Goal: Browse casually

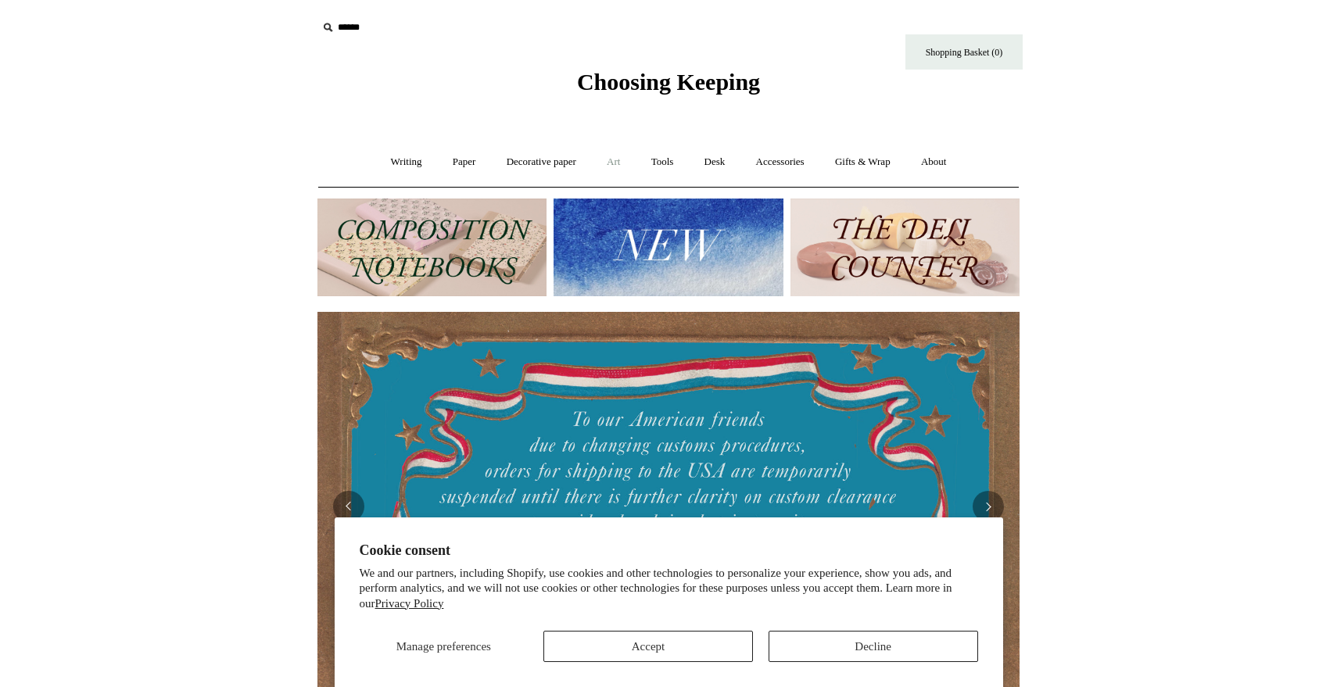
click at [615, 159] on link "Art +" at bounding box center [612, 161] width 41 height 41
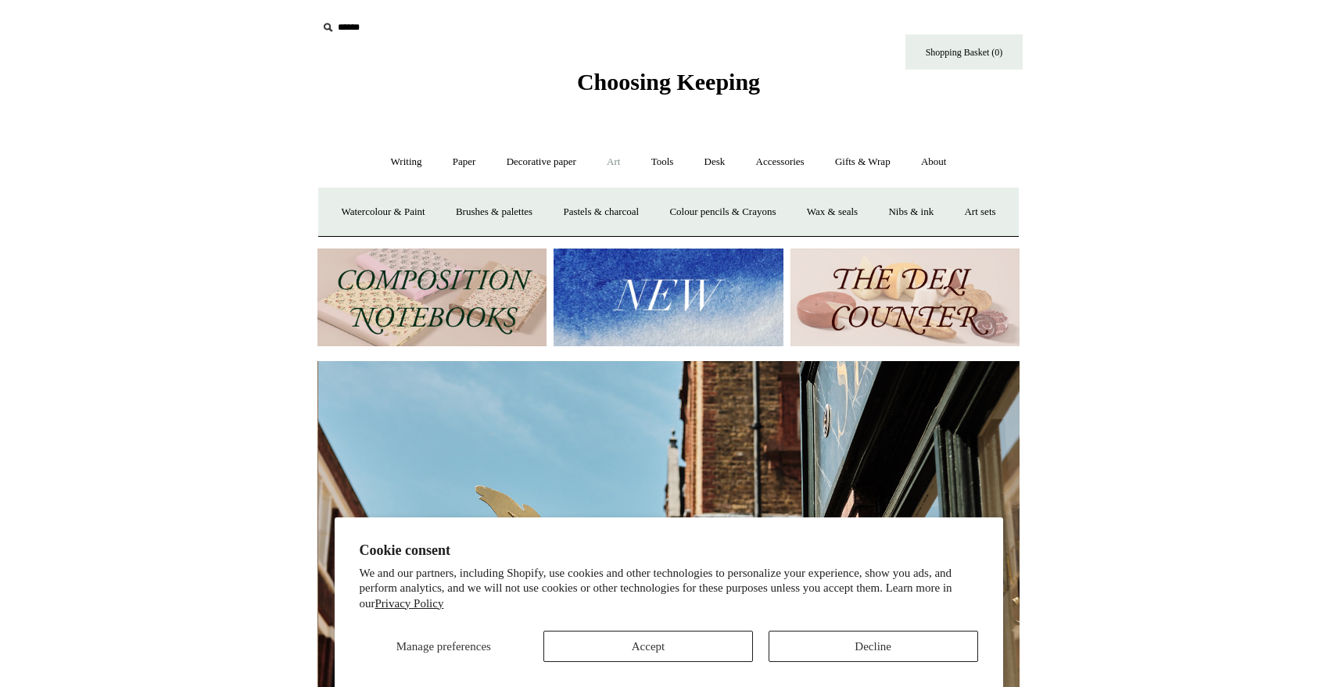
scroll to position [0, 702]
click at [950, 233] on link "Art sets" at bounding box center [979, 211] width 59 height 41
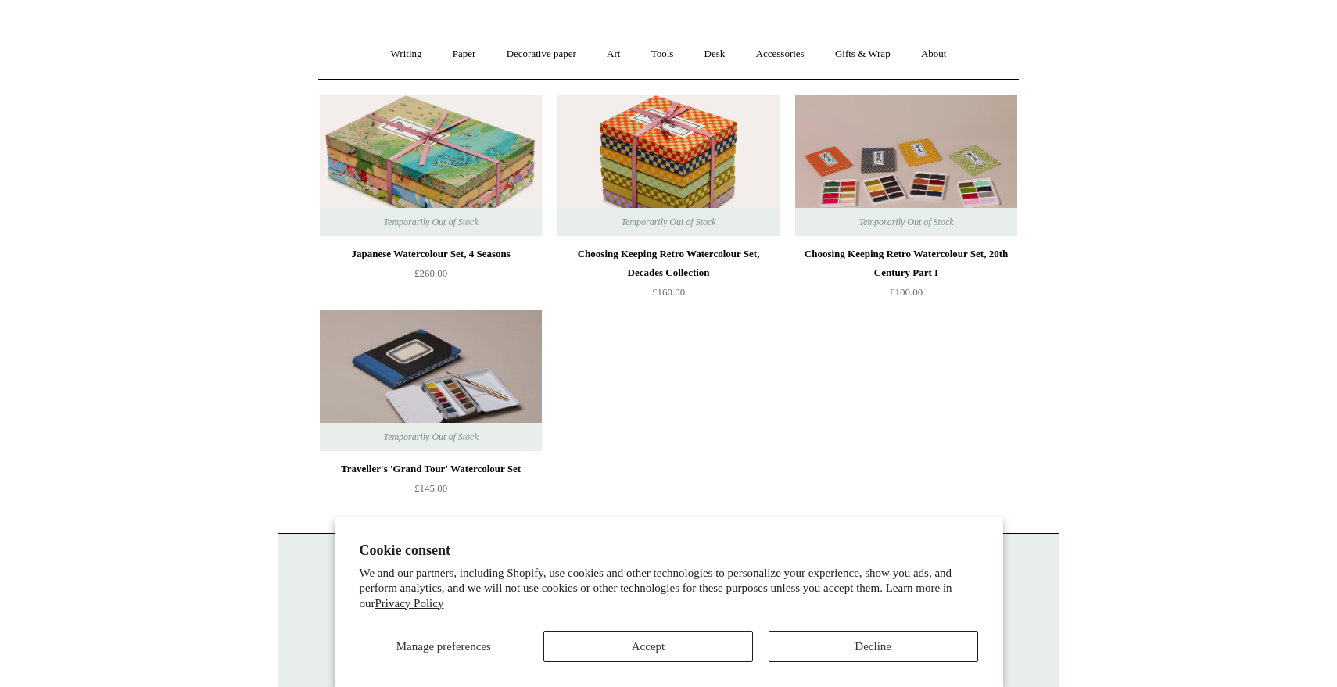
scroll to position [109, 0]
click at [695, 647] on button "Accept" at bounding box center [647, 646] width 209 height 31
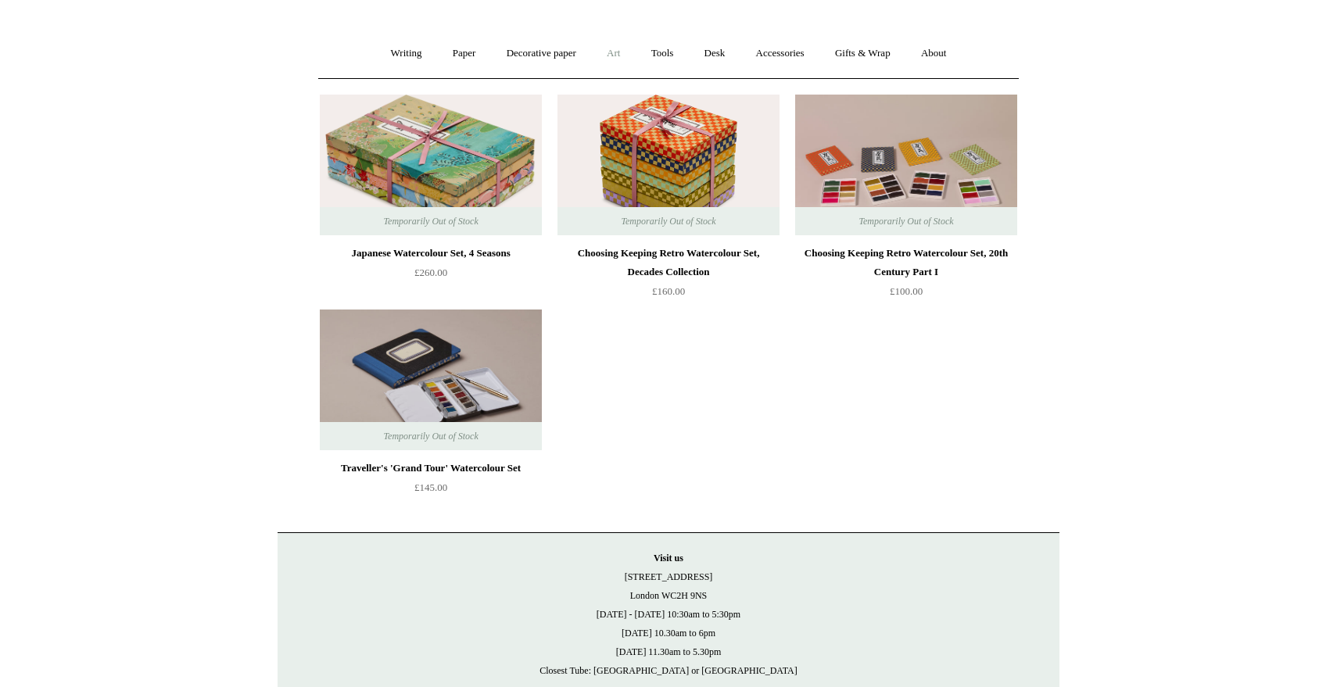
click at [610, 58] on link "Art +" at bounding box center [612, 53] width 41 height 41
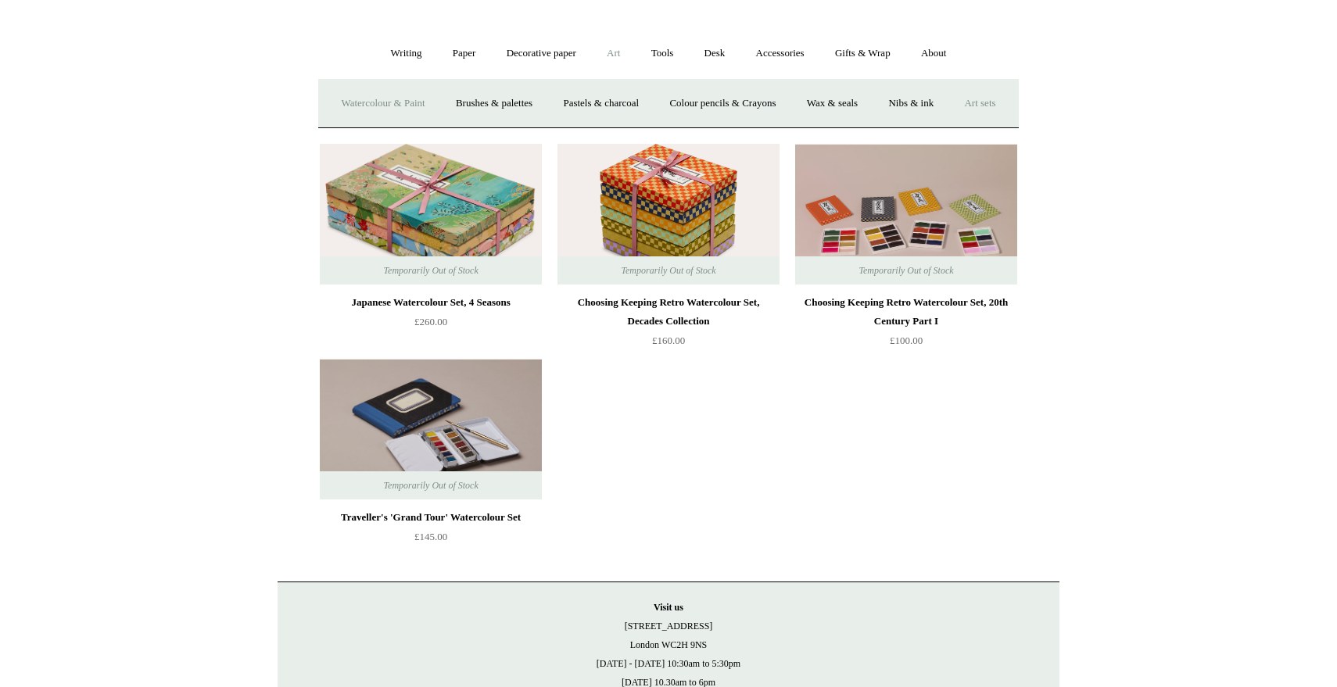
click at [413, 102] on link "Watercolour & Paint" at bounding box center [383, 103] width 112 height 41
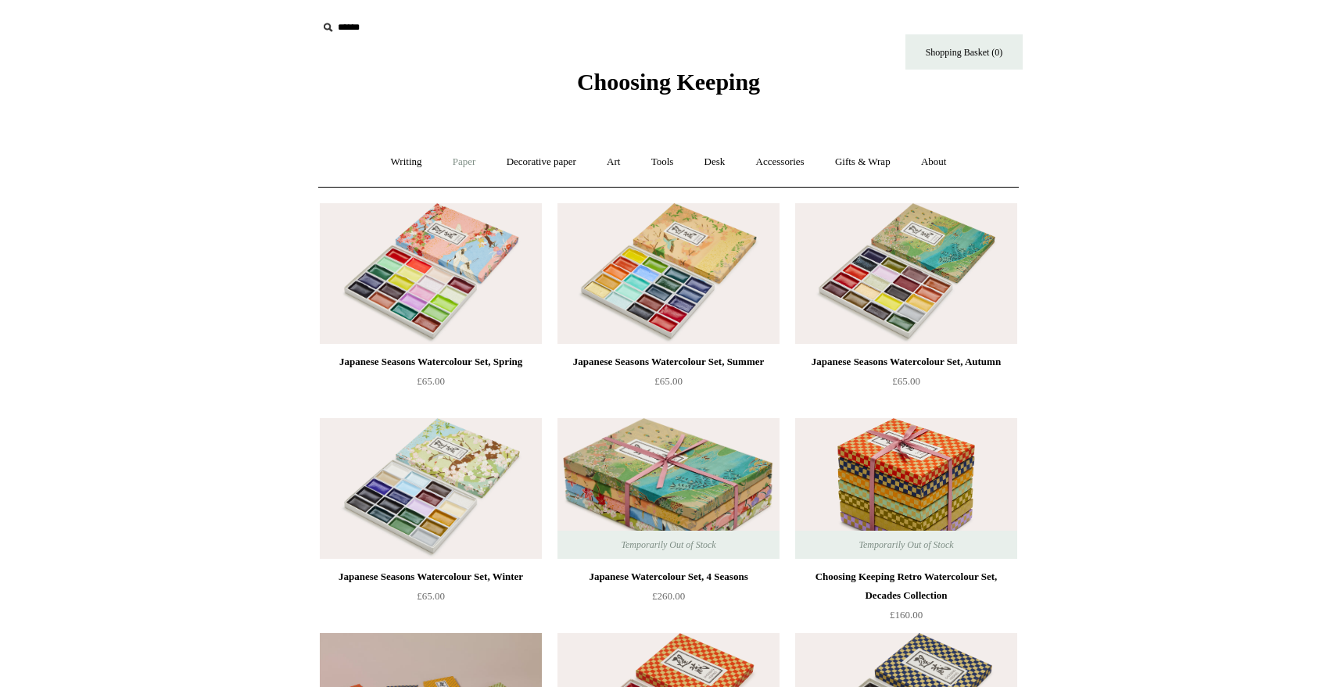
click at [456, 163] on link "Paper +" at bounding box center [464, 161] width 52 height 41
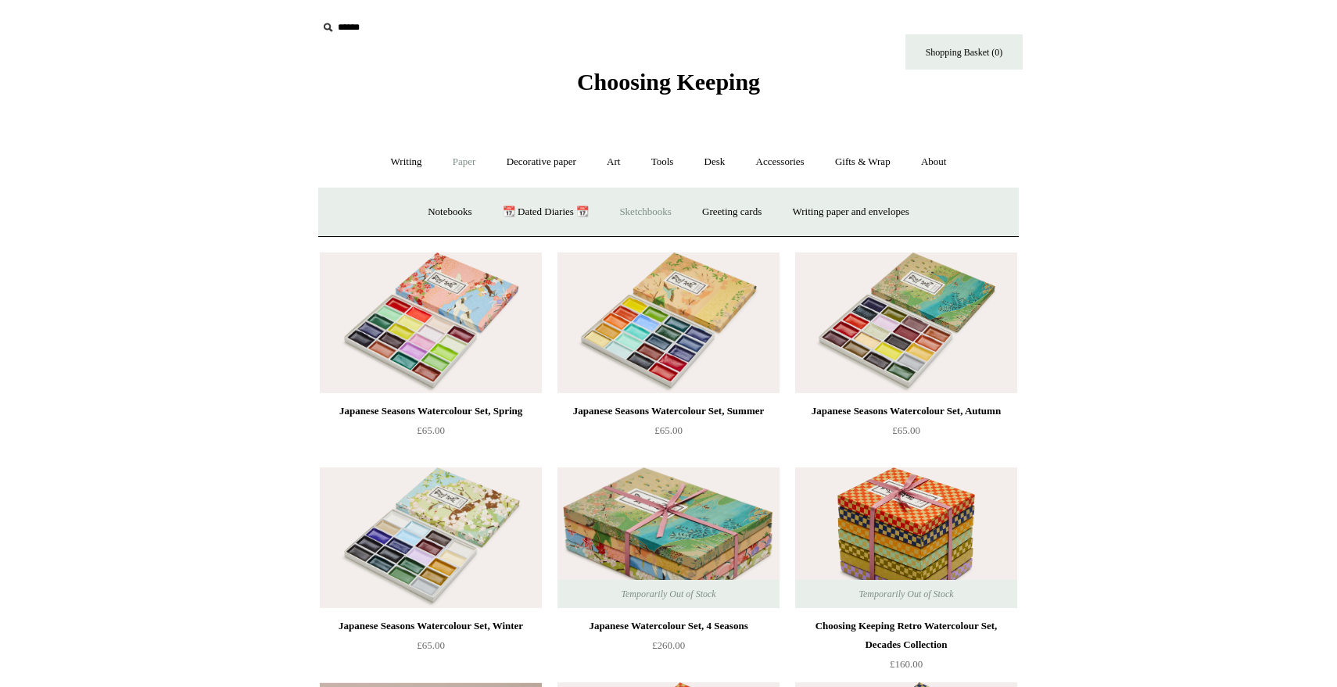
click at [645, 212] on link "Sketchbooks +" at bounding box center [645, 211] width 80 height 41
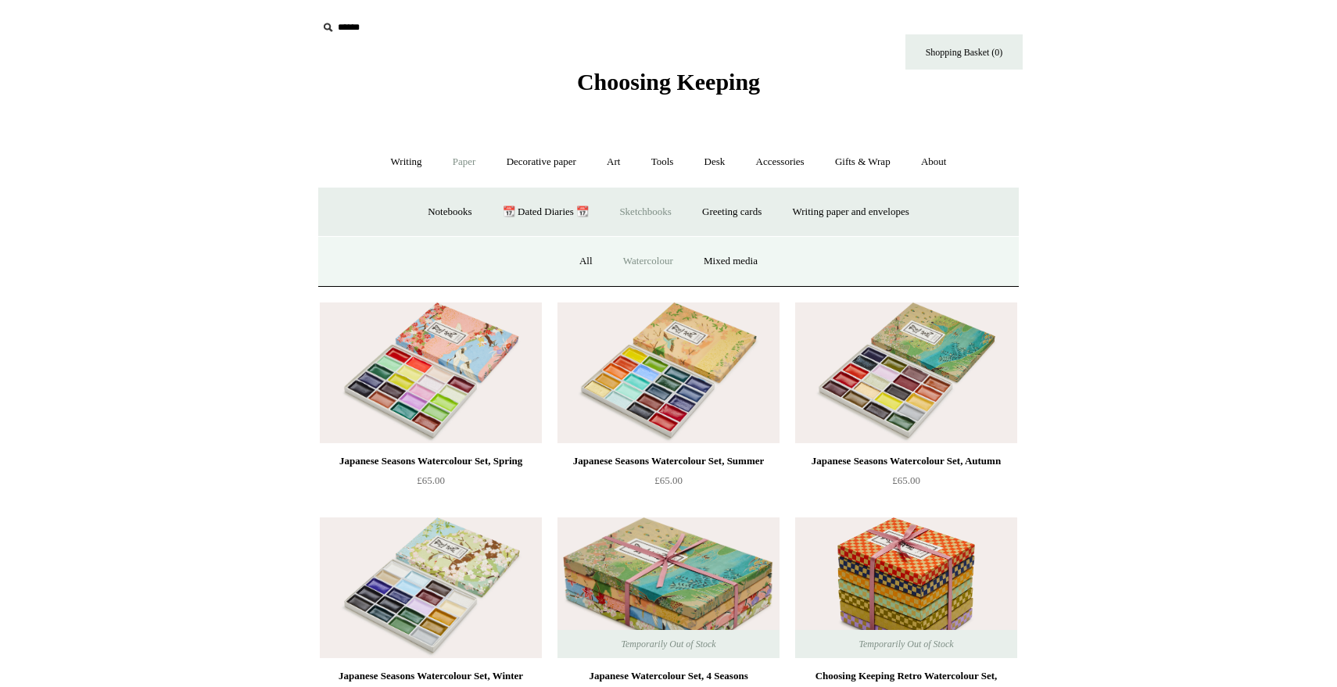
click at [641, 258] on link "Watercolour" at bounding box center [648, 261] width 78 height 41
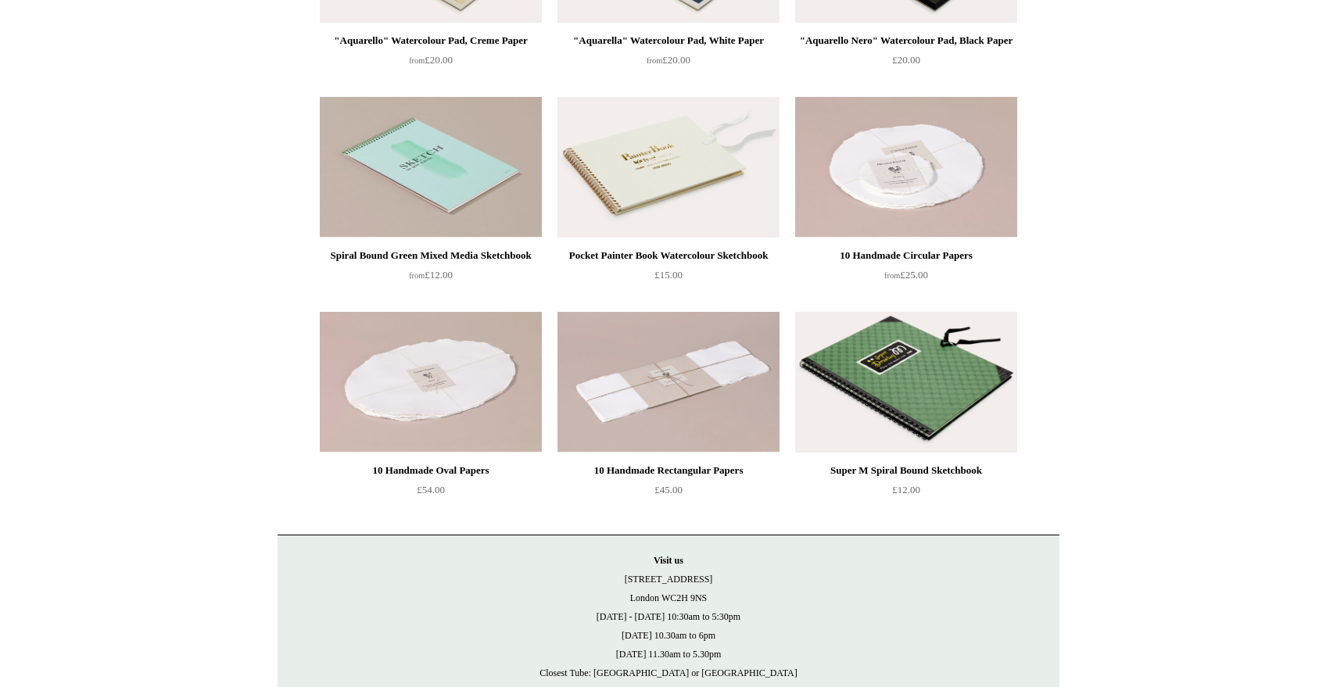
scroll to position [413, 0]
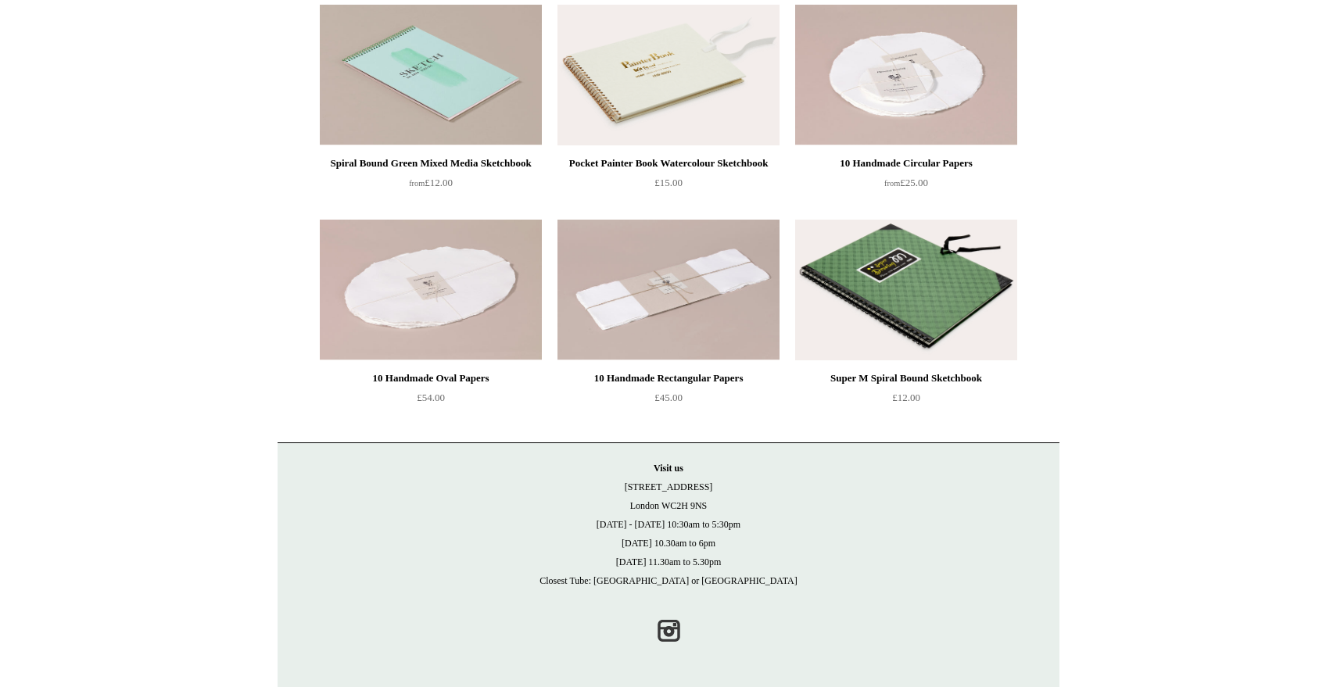
click at [670, 94] on img at bounding box center [668, 75] width 222 height 141
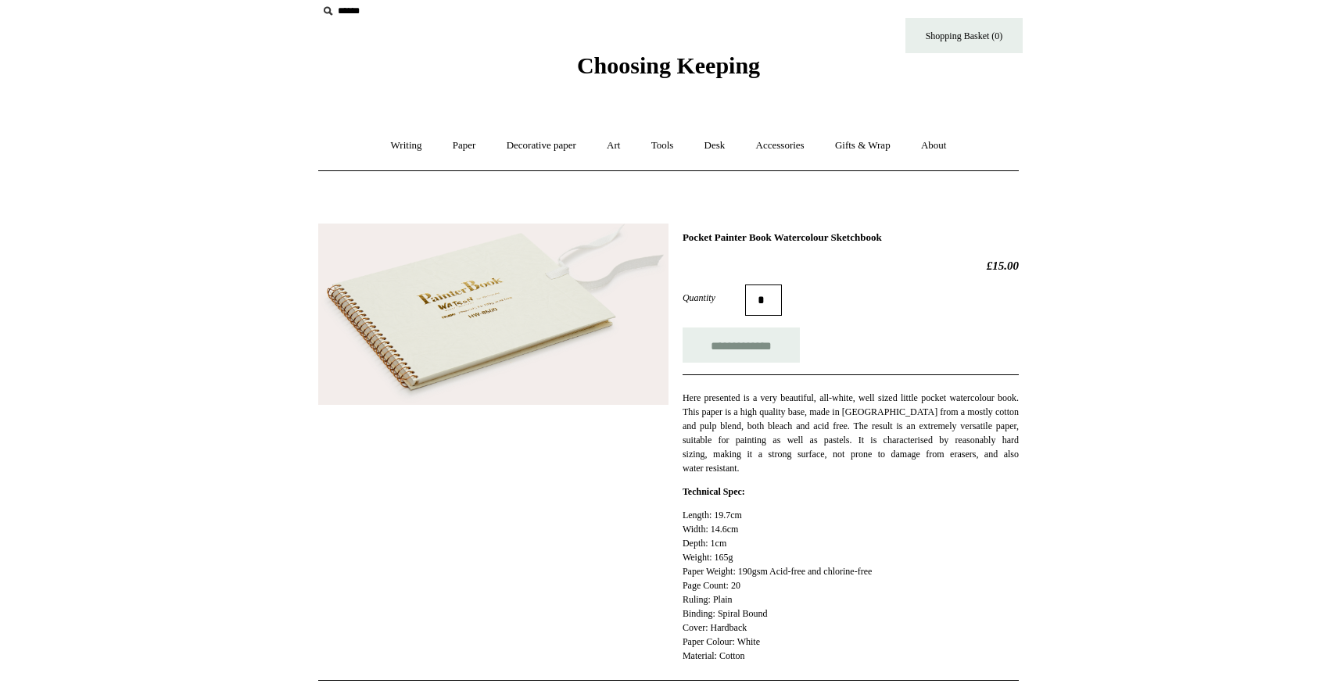
scroll to position [18, 0]
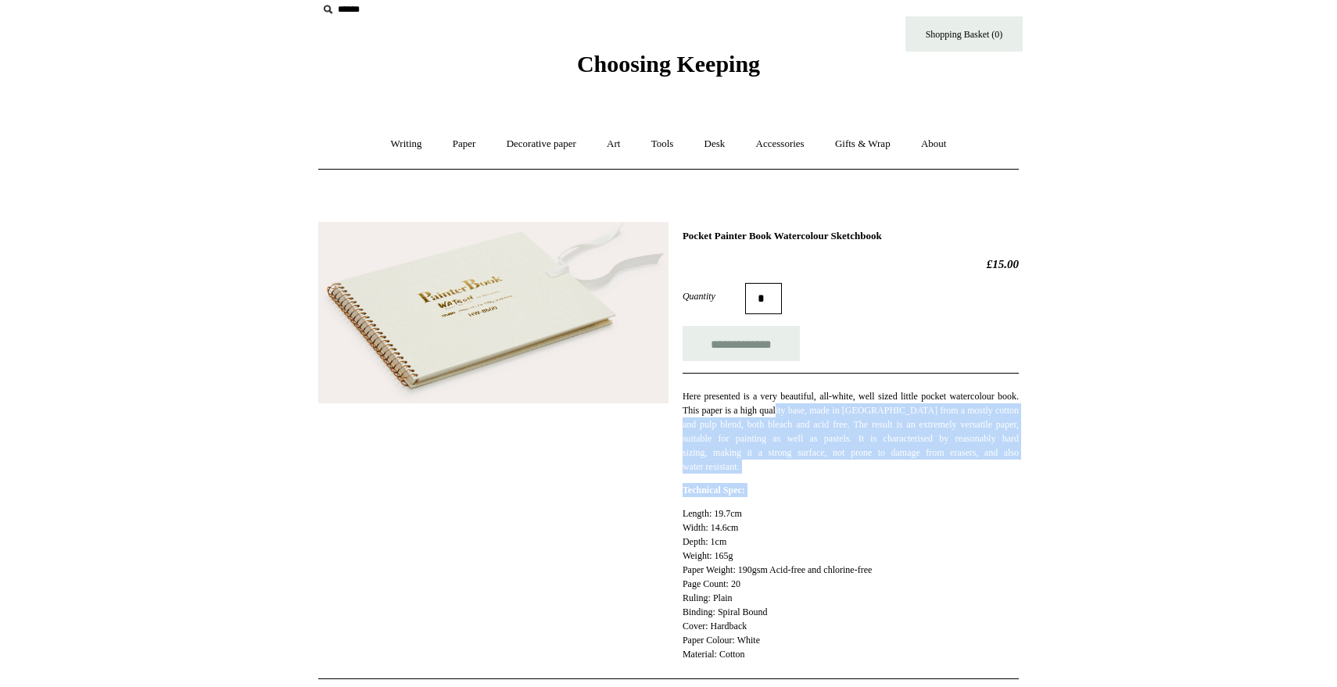
drag, startPoint x: 811, startPoint y: 415, endPoint x: 846, endPoint y: 499, distance: 90.7
click at [846, 499] on div "**********" at bounding box center [850, 451] width 336 height 442
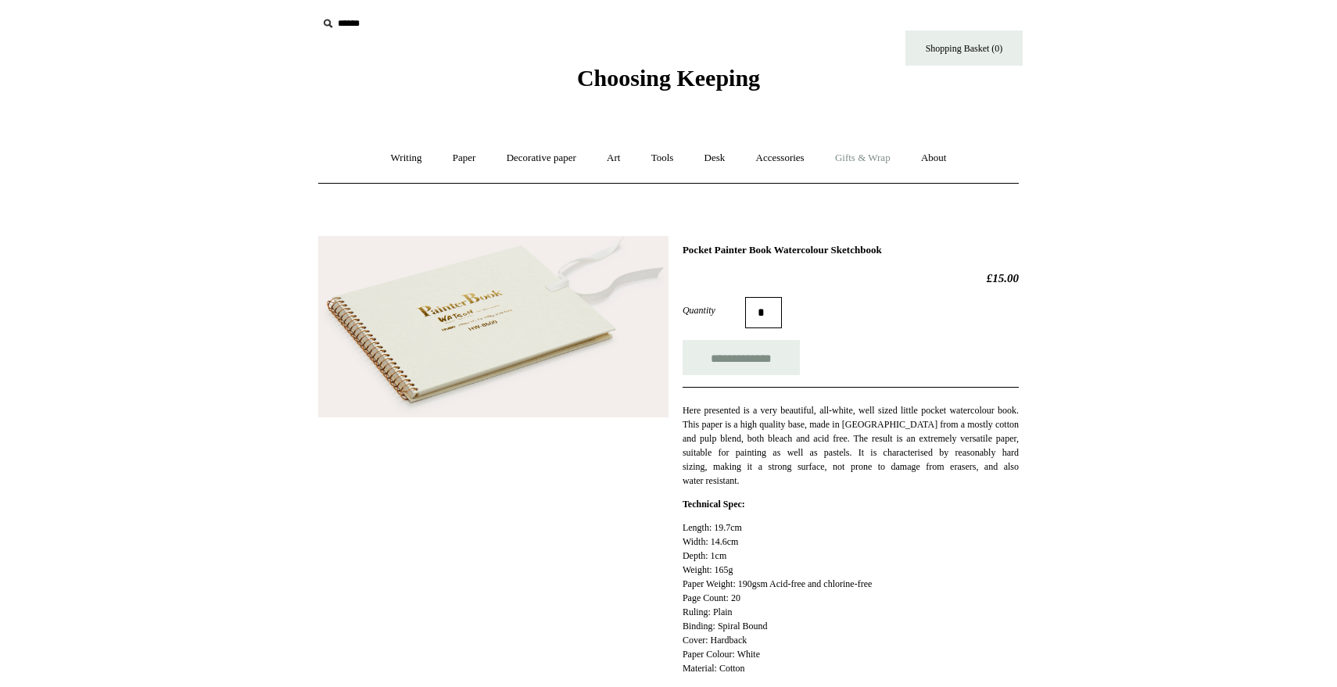
scroll to position [9, 0]
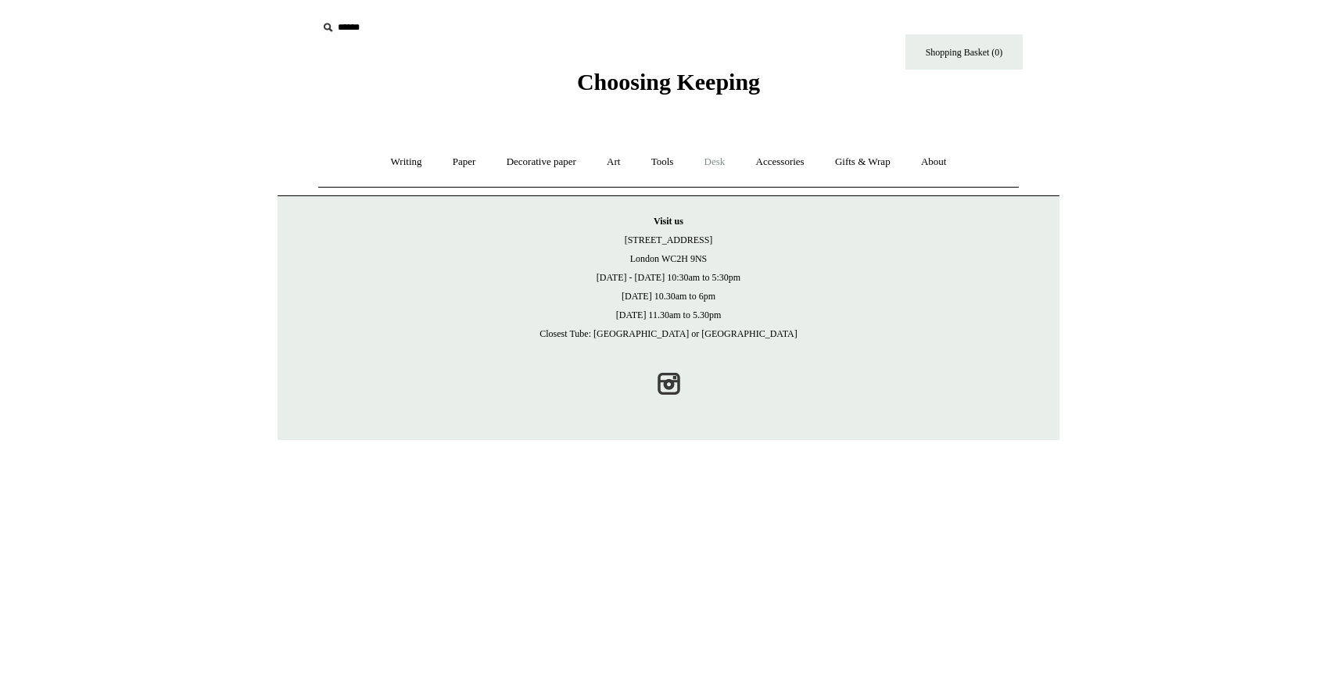
click at [719, 162] on link "Desk +" at bounding box center [714, 161] width 49 height 41
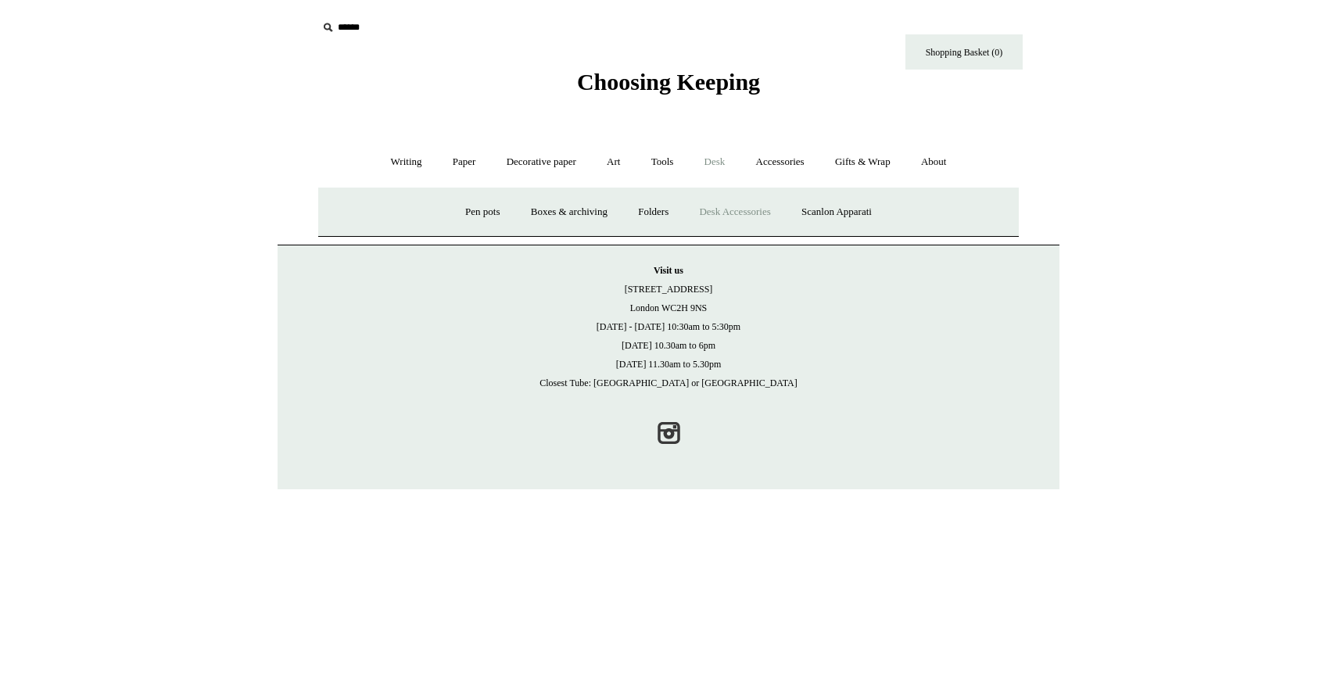
click at [730, 209] on link "Desk Accessories" at bounding box center [734, 211] width 99 height 41
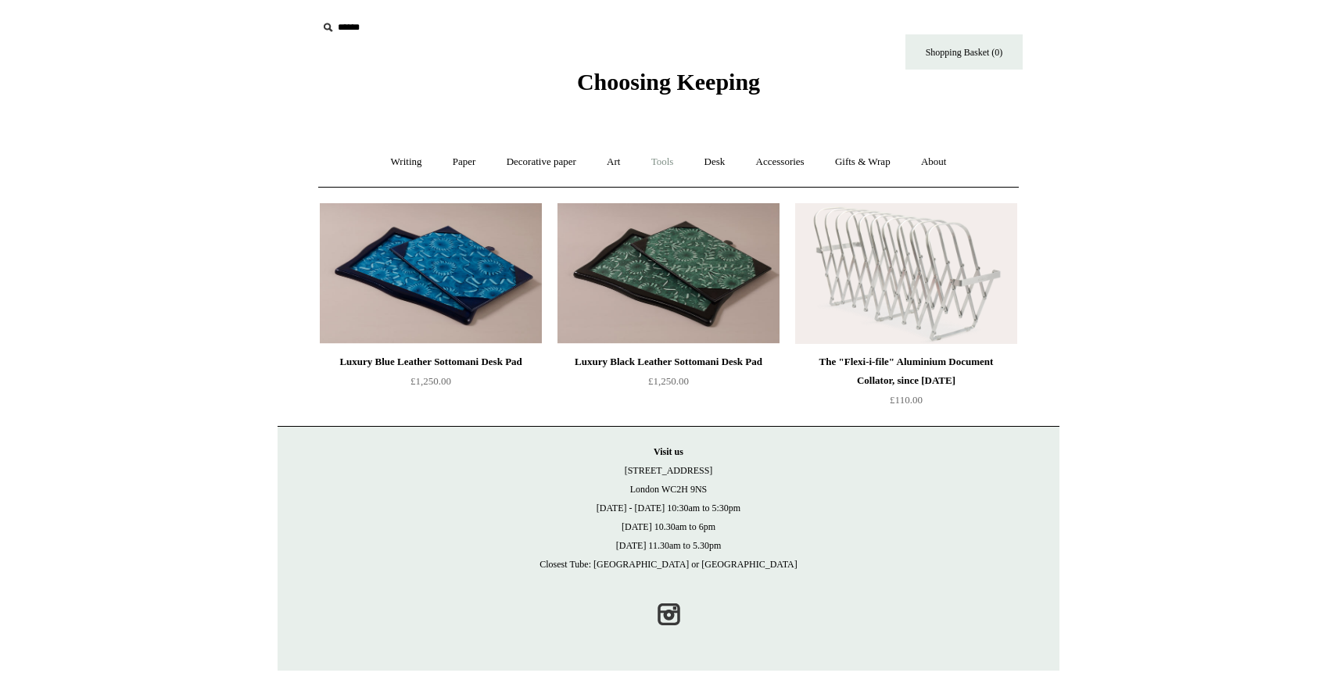
click at [670, 159] on link "Tools +" at bounding box center [662, 161] width 51 height 41
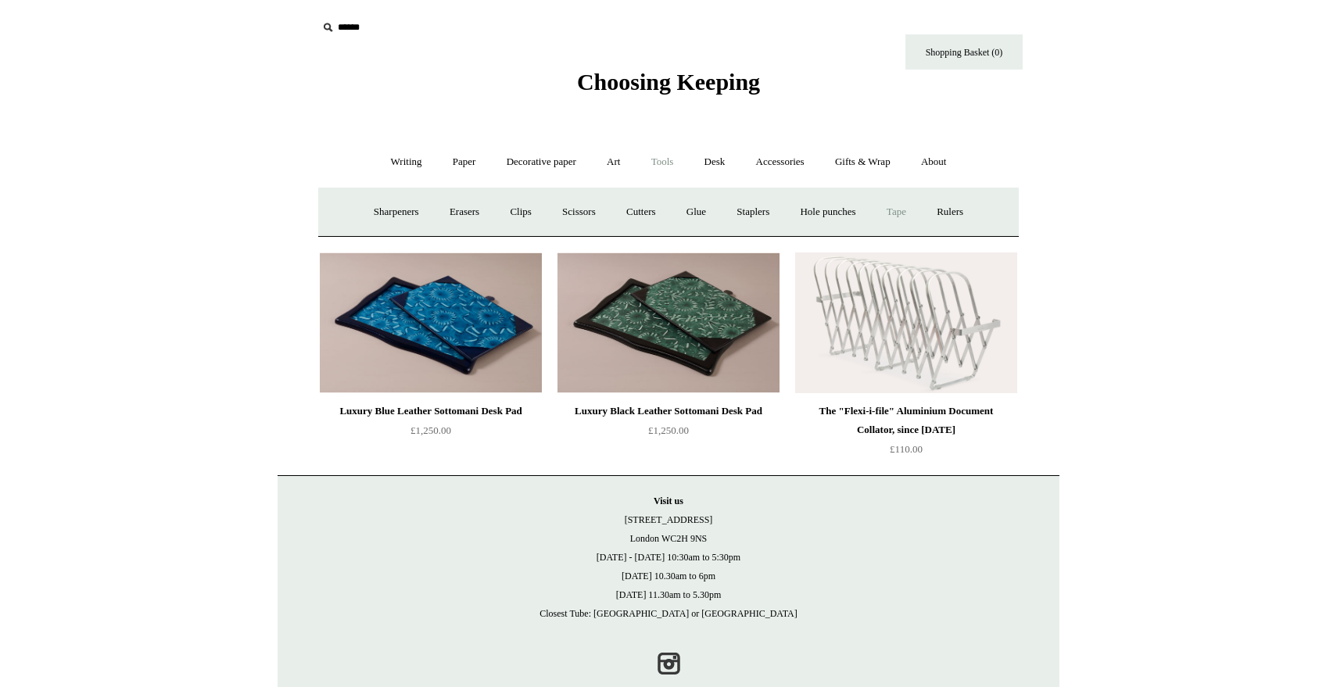
click at [904, 217] on link "Tape +" at bounding box center [896, 211] width 48 height 41
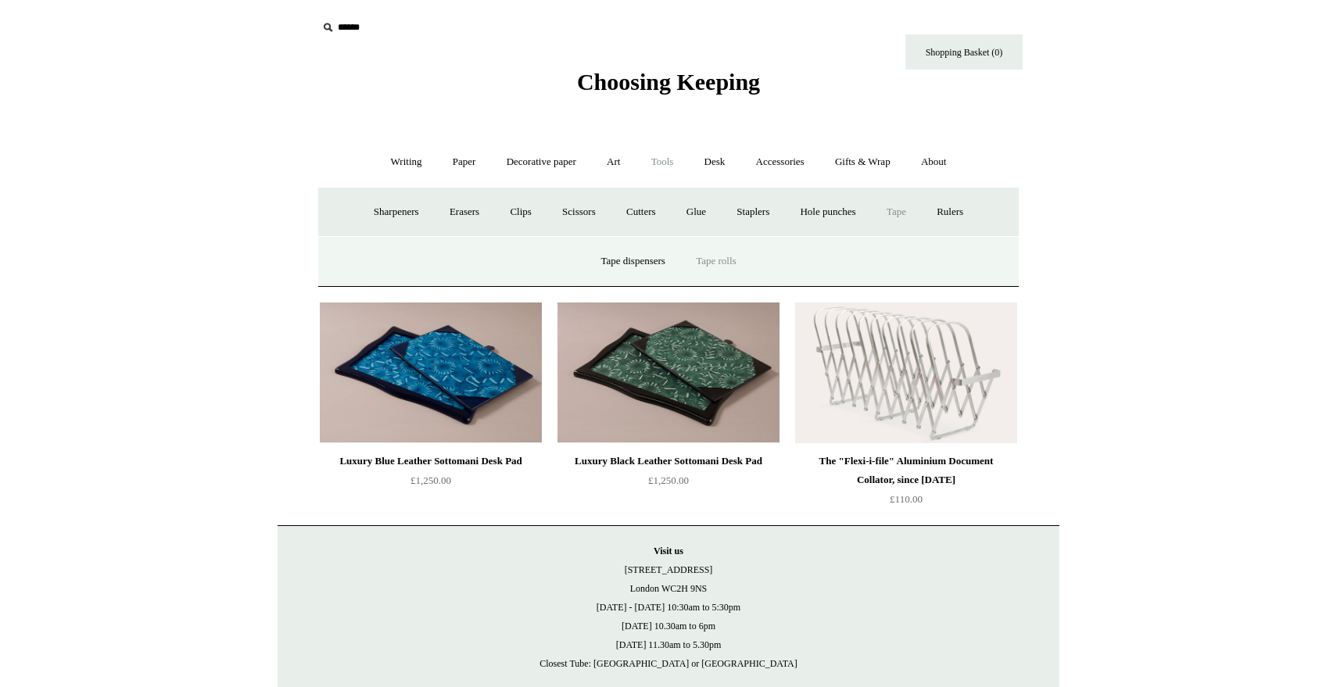
click at [713, 260] on link "Tape rolls" at bounding box center [716, 261] width 68 height 41
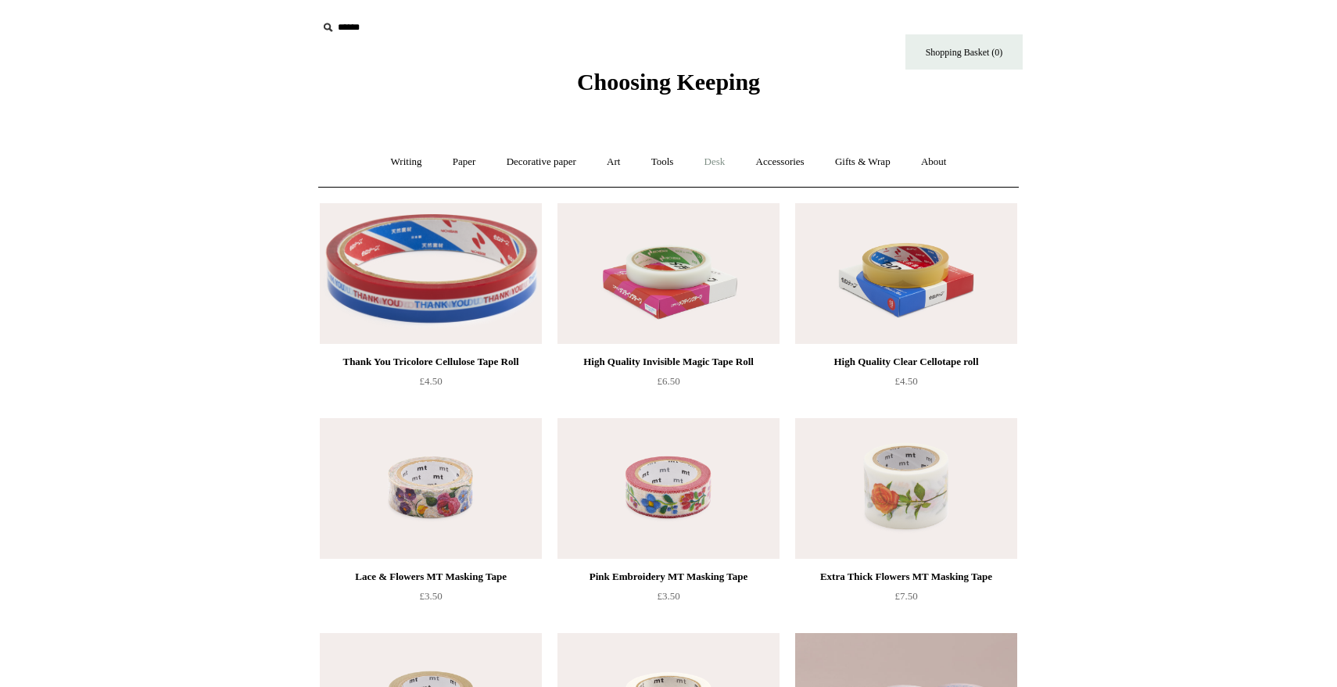
click at [718, 159] on link "Desk +" at bounding box center [714, 161] width 49 height 41
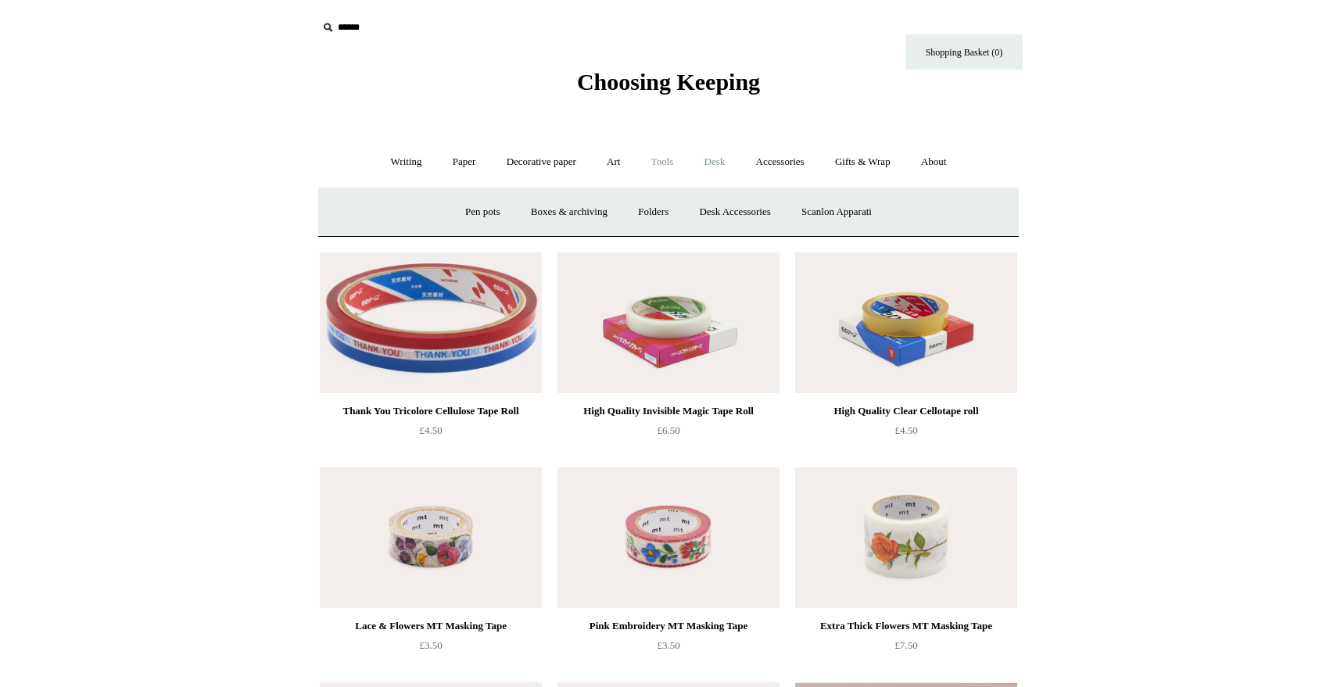
click at [660, 166] on link "Tools +" at bounding box center [662, 161] width 51 height 41
click at [452, 213] on link "Erasers" at bounding box center [464, 211] width 58 height 41
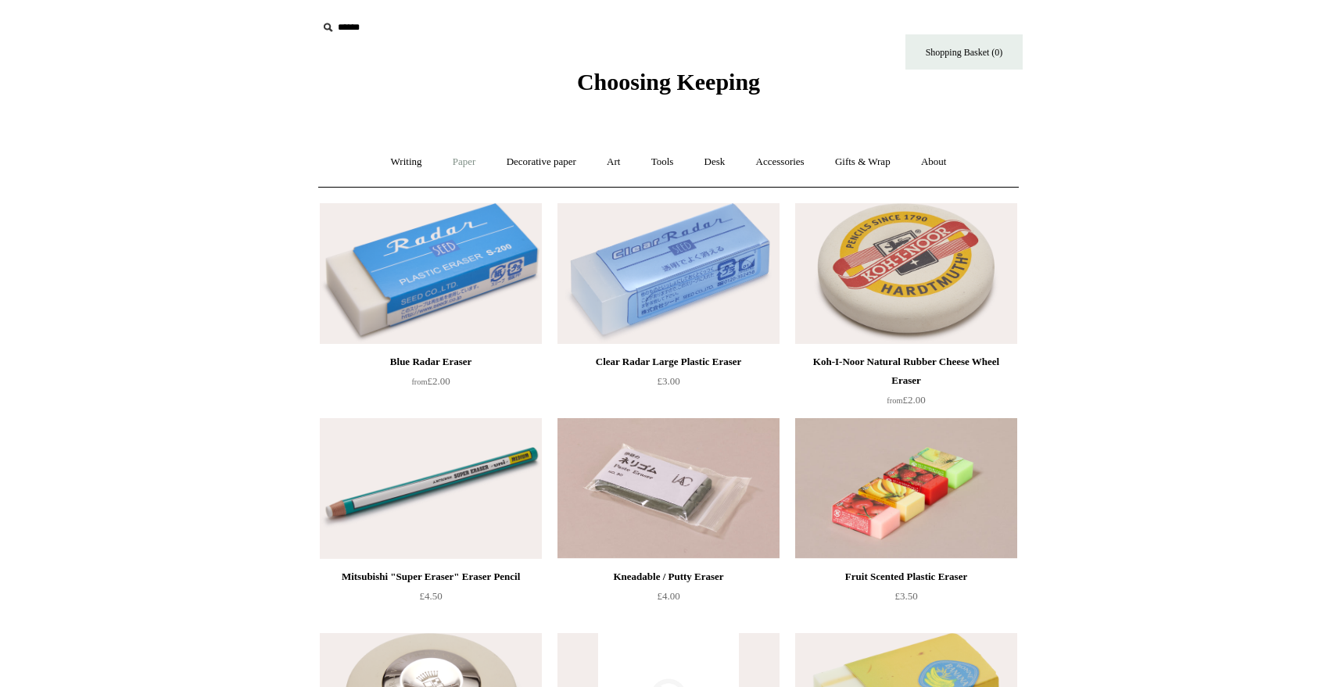
click at [454, 159] on link "Paper +" at bounding box center [464, 161] width 52 height 41
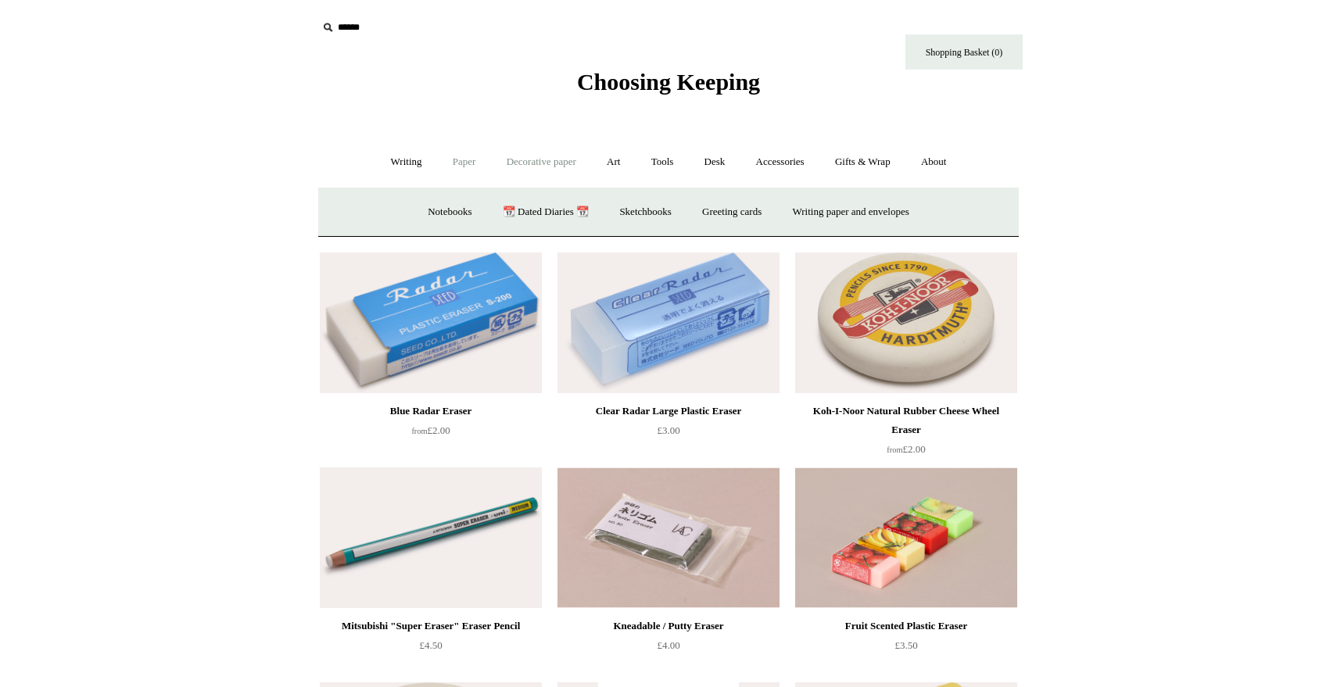
click at [532, 160] on link "Decorative paper +" at bounding box center [541, 161] width 98 height 41
click at [456, 164] on link "Paper +" at bounding box center [464, 161] width 52 height 41
click at [395, 164] on link "Writing +" at bounding box center [406, 161] width 59 height 41
click at [450, 166] on link "Paper +" at bounding box center [464, 161] width 52 height 41
click at [524, 213] on link "📆 Dated Diaries 📆" at bounding box center [545, 211] width 114 height 41
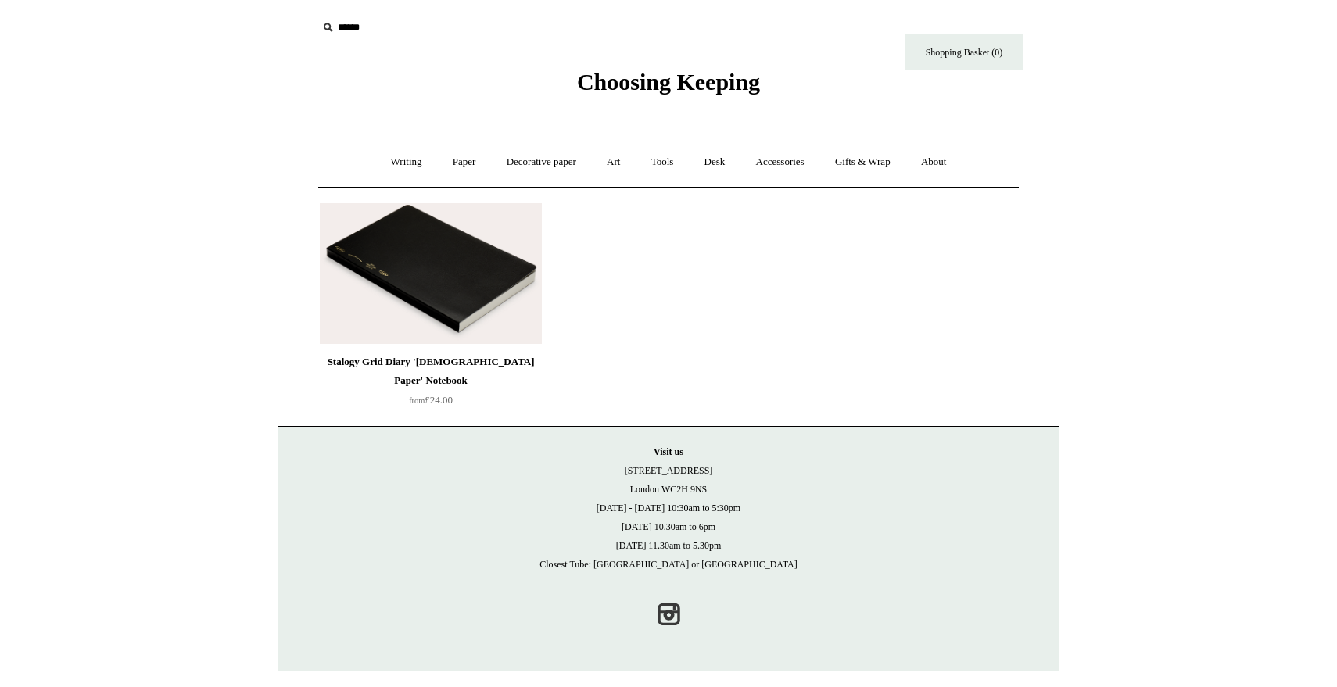
click at [410, 272] on img at bounding box center [431, 273] width 222 height 141
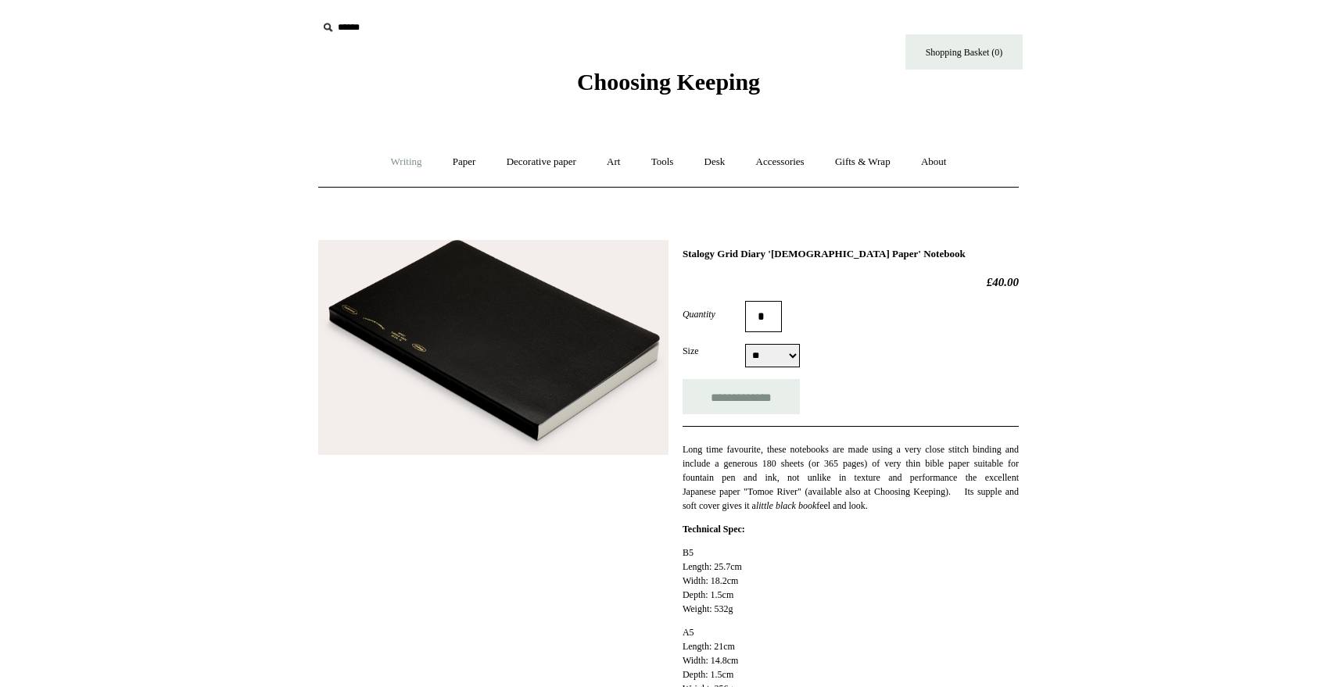
click at [384, 158] on link "Writing +" at bounding box center [406, 161] width 59 height 41
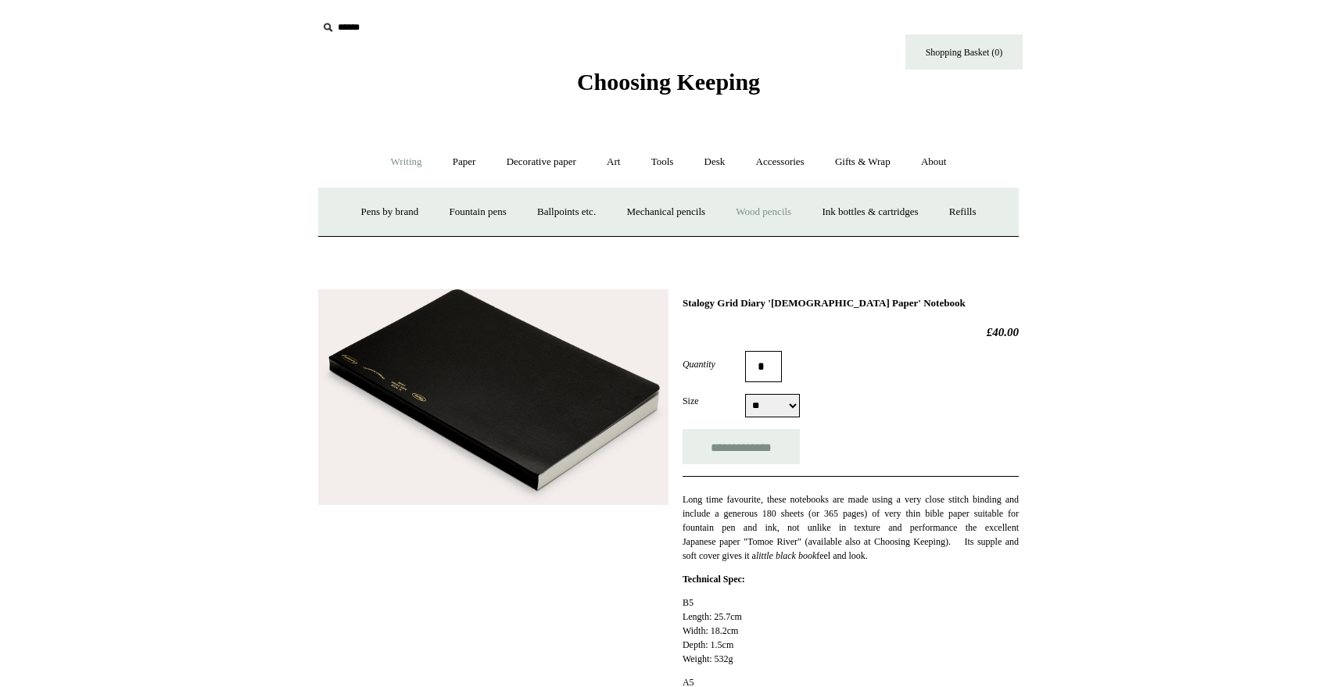
click at [769, 209] on link "Wood pencils +" at bounding box center [763, 211] width 84 height 41
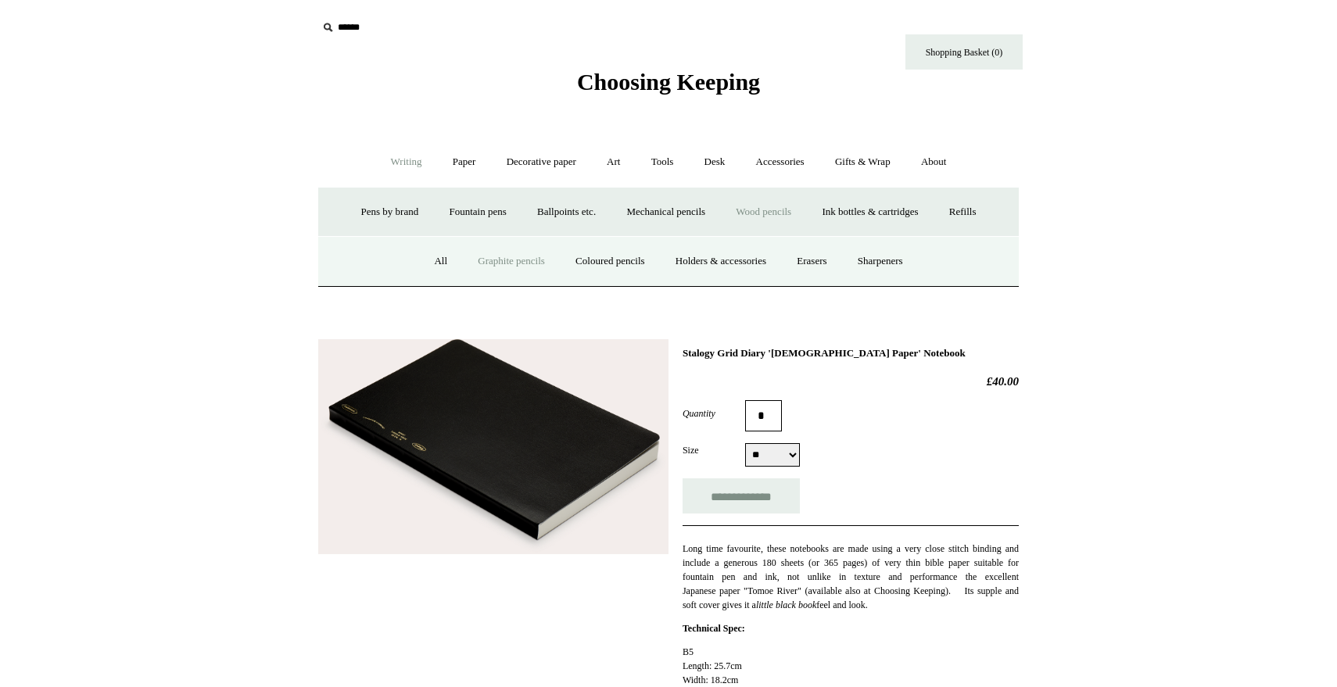
click at [523, 264] on link "Graphite pencils" at bounding box center [510, 261] width 95 height 41
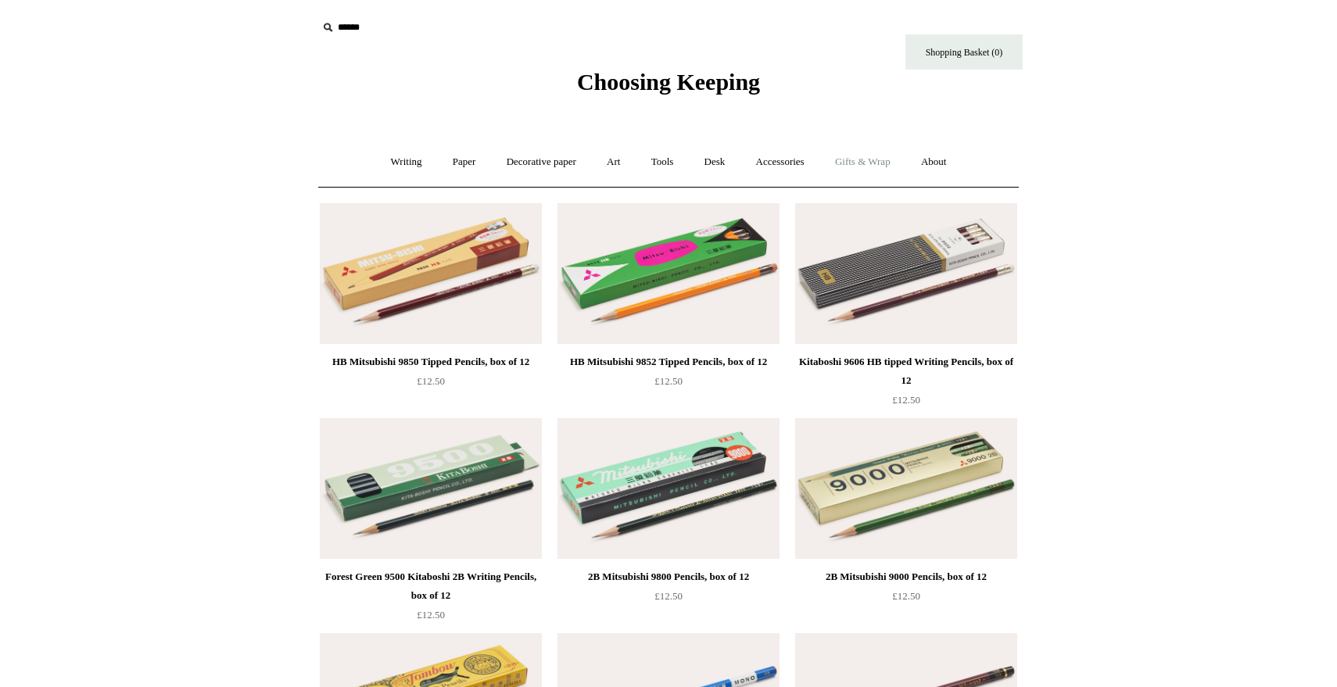
click at [866, 158] on link "Gifts & Wrap +" at bounding box center [863, 161] width 84 height 41
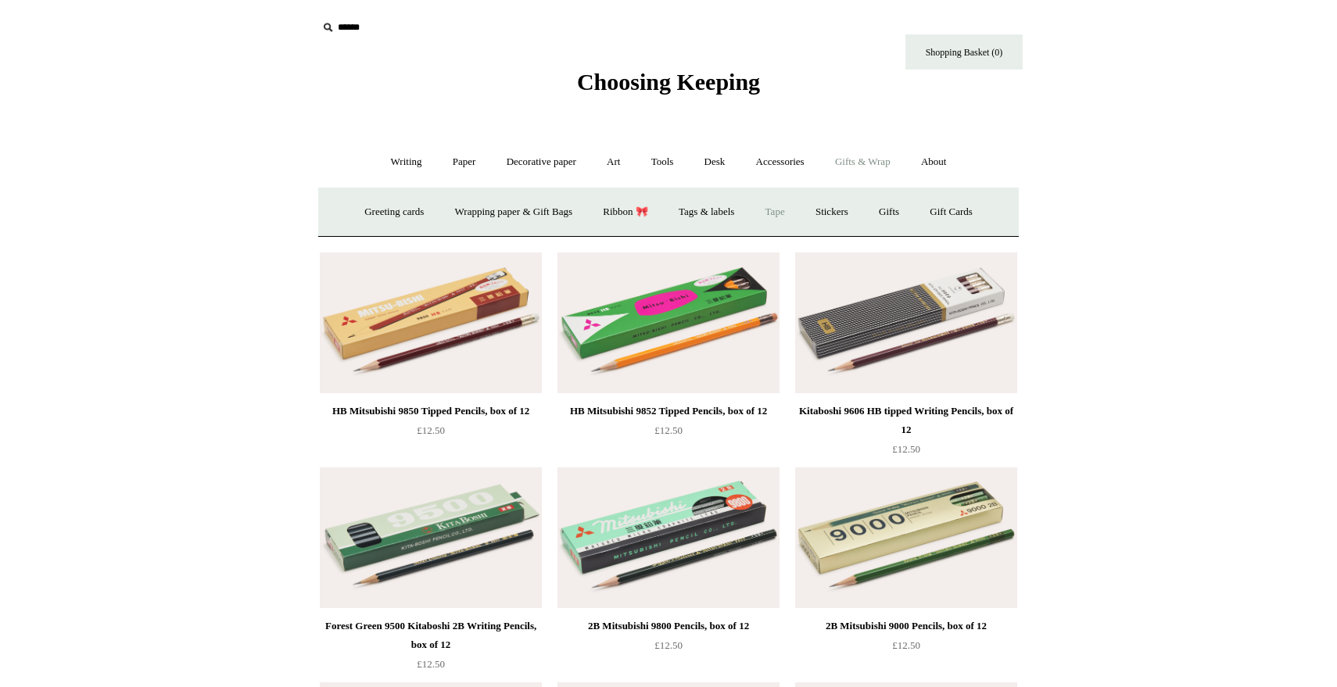
click at [778, 220] on link "Tape" at bounding box center [775, 211] width 48 height 41
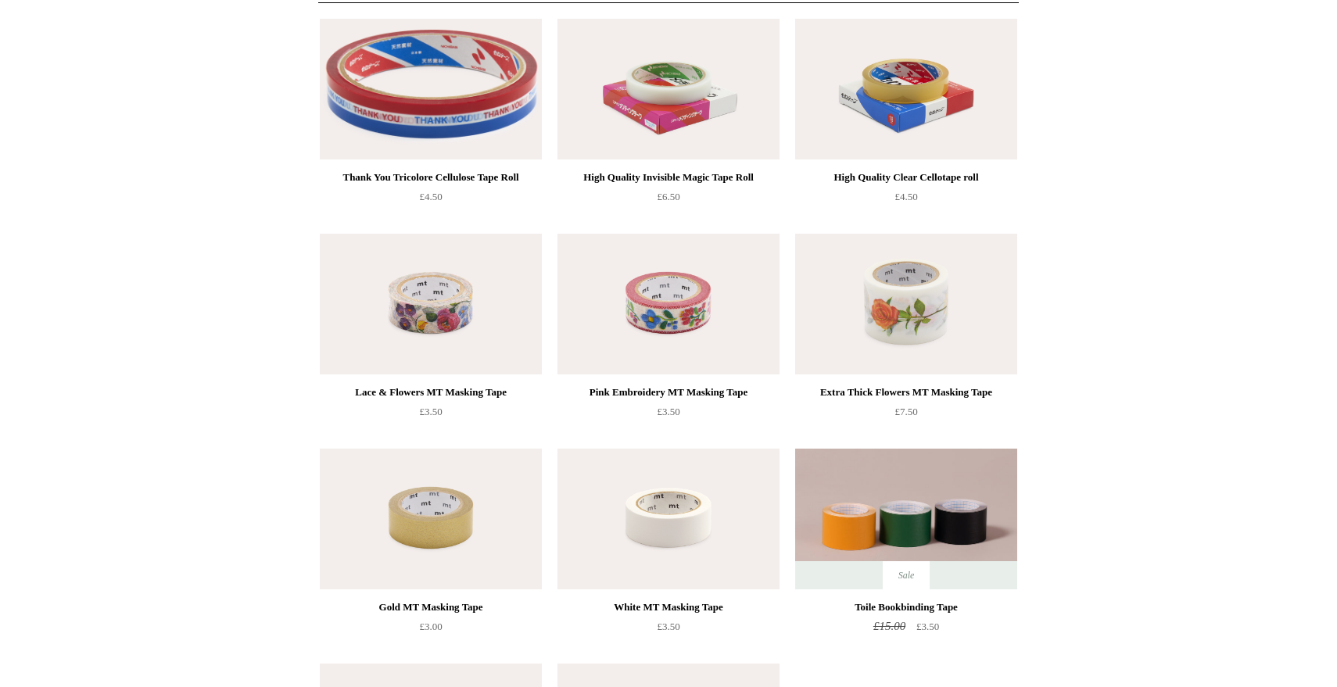
scroll to position [7, 0]
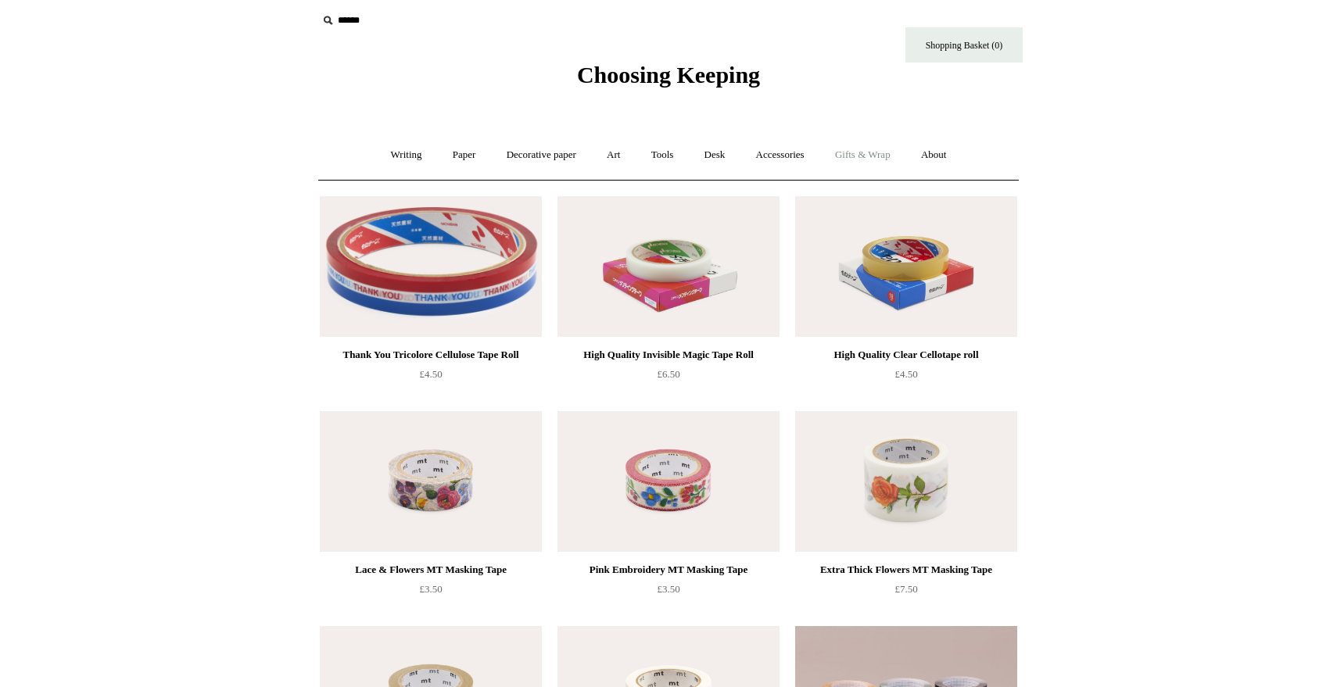
click at [864, 149] on link "Gifts & Wrap +" at bounding box center [863, 154] width 84 height 41
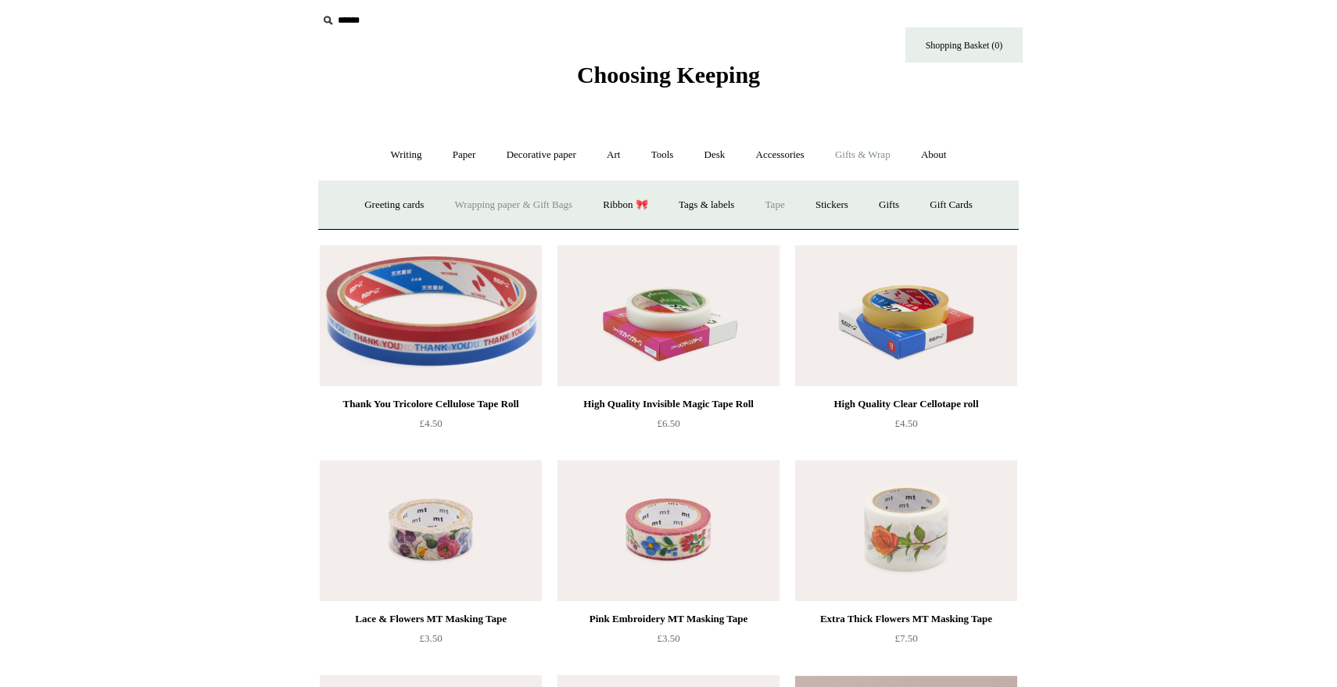
click at [492, 210] on link "Wrapping paper & Gift Bags" at bounding box center [513, 204] width 145 height 41
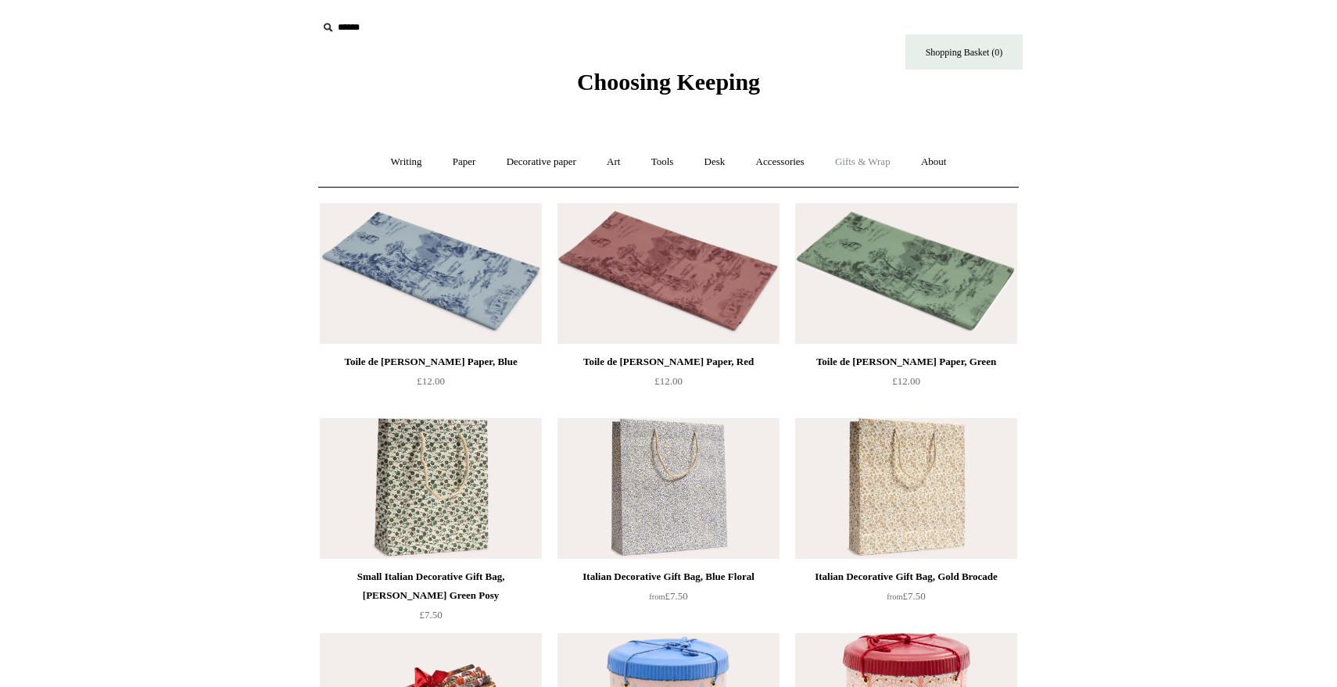
click at [898, 164] on link "Gifts & Wrap +" at bounding box center [863, 161] width 84 height 41
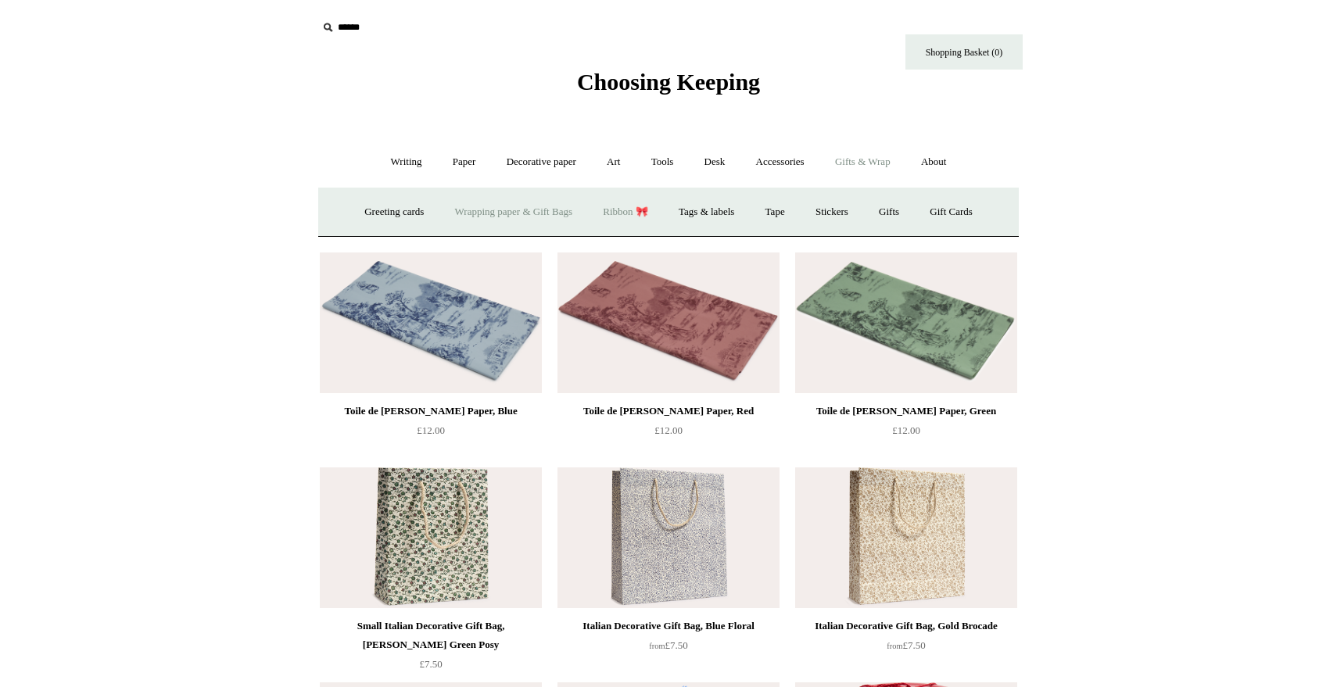
click at [629, 209] on link "Ribbon 🎀" at bounding box center [625, 211] width 73 height 41
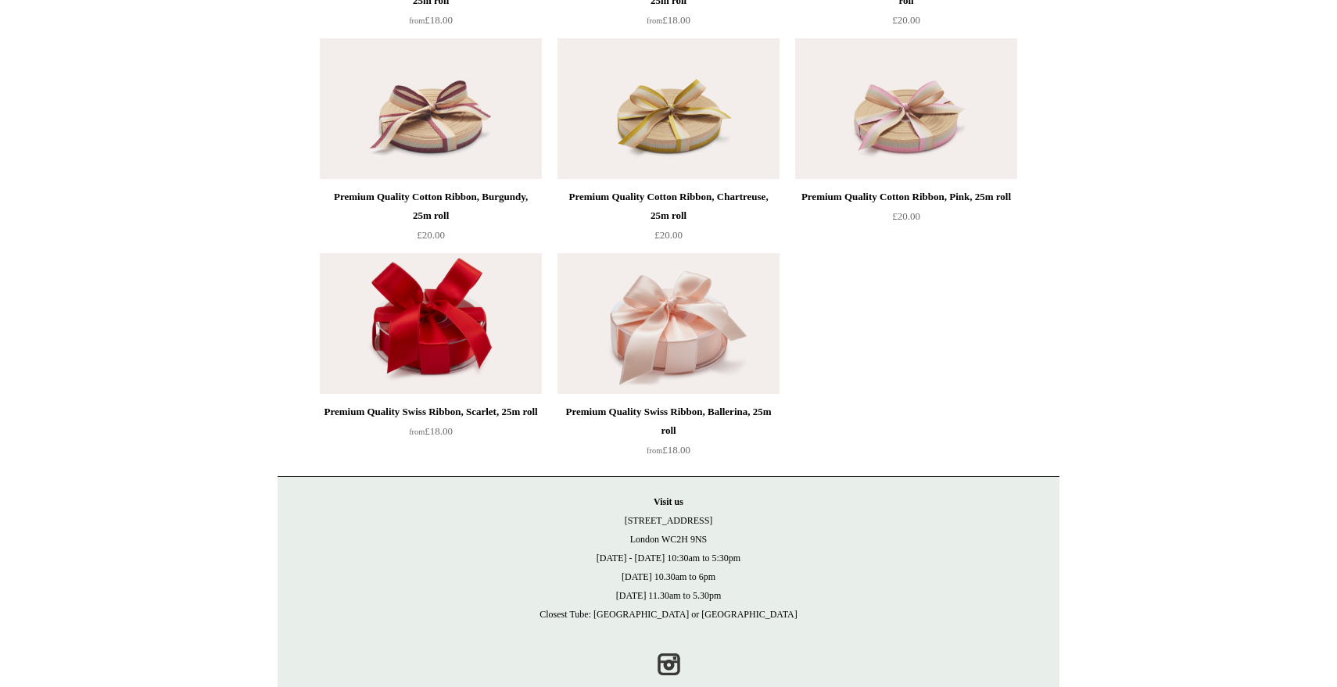
scroll to position [2778, 0]
